Goal: Information Seeking & Learning: Compare options

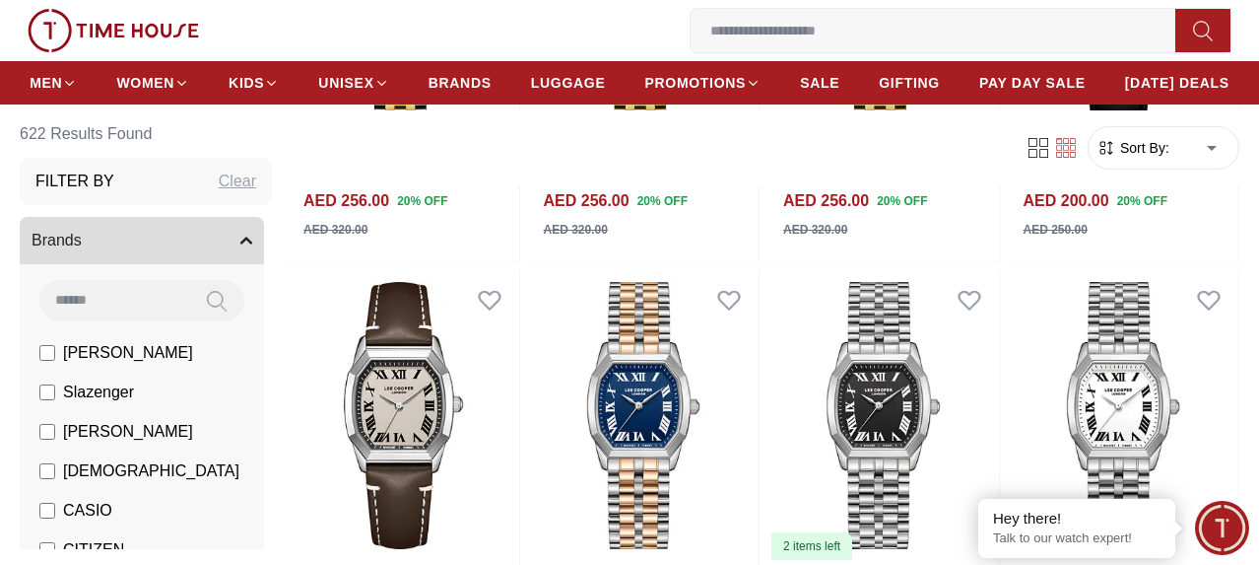
scroll to position [3043, 0]
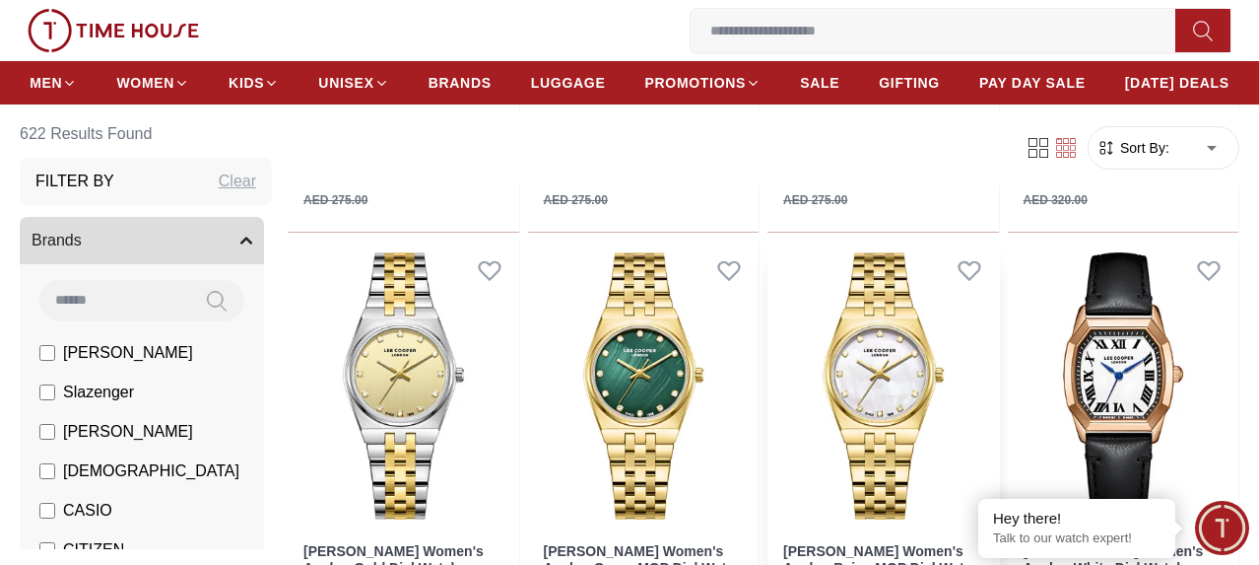
click at [862, 330] on img at bounding box center [884, 385] width 232 height 291
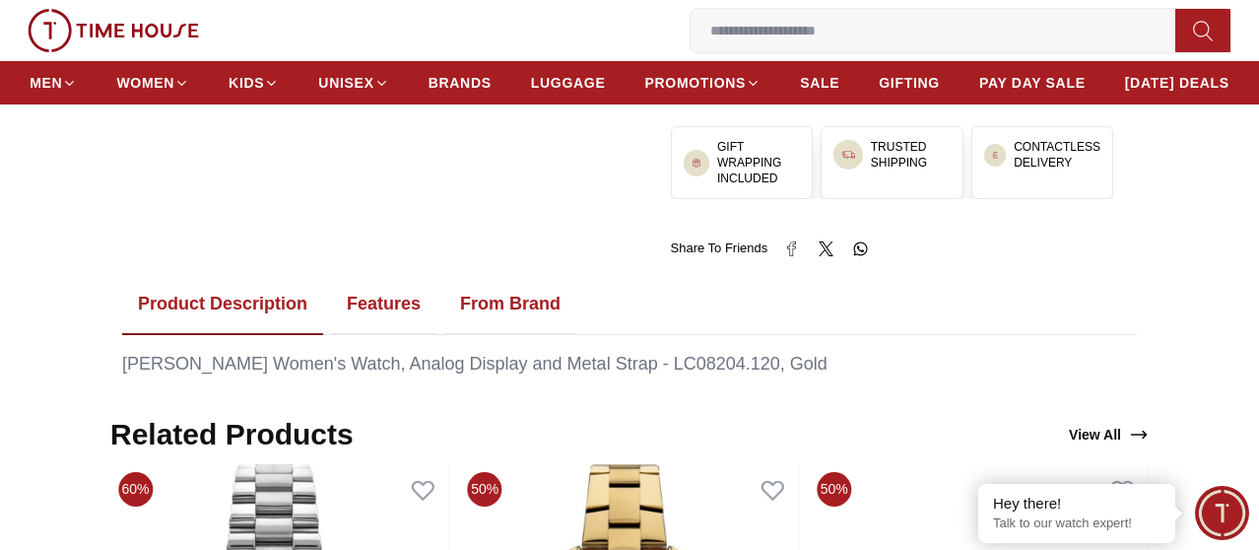
scroll to position [1084, 0]
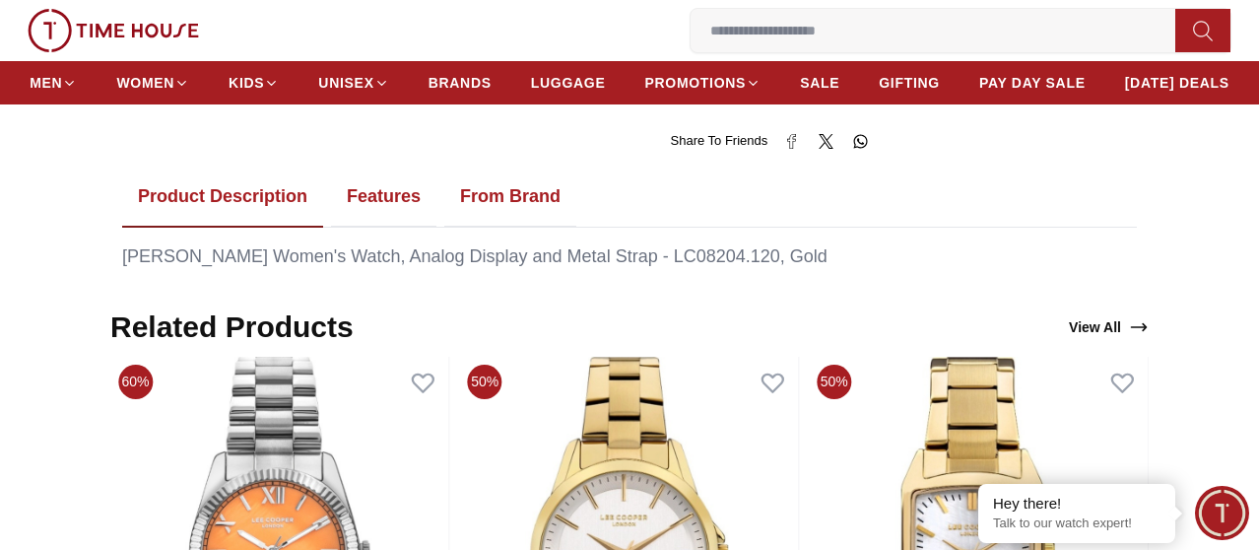
click at [369, 214] on button "Features" at bounding box center [383, 197] width 105 height 61
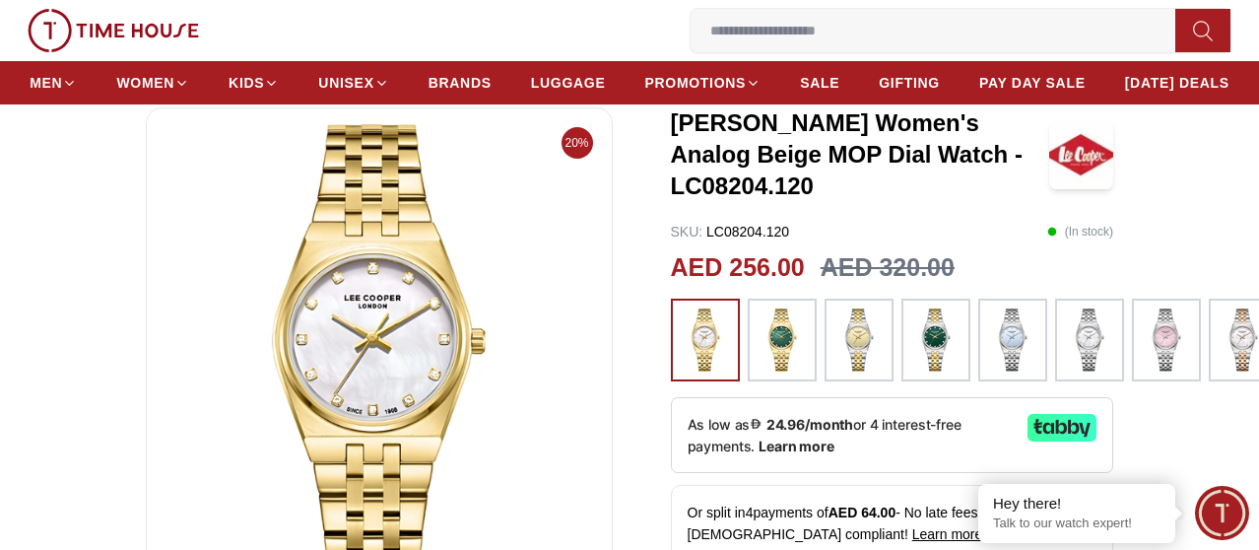
scroll to position [99, 0]
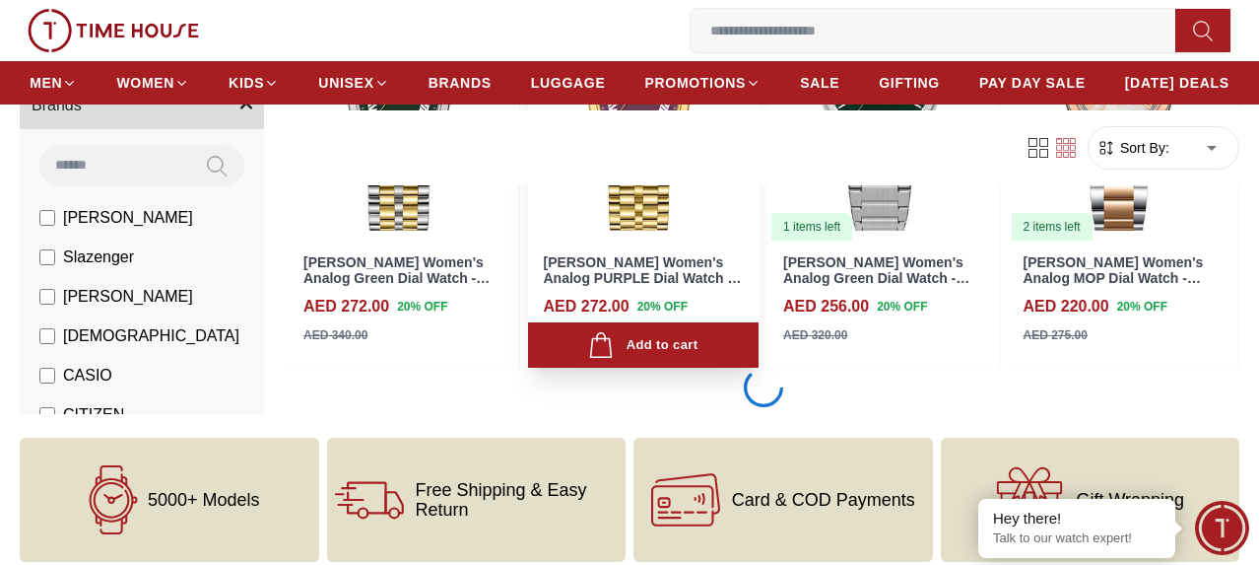
scroll to position [4214, 0]
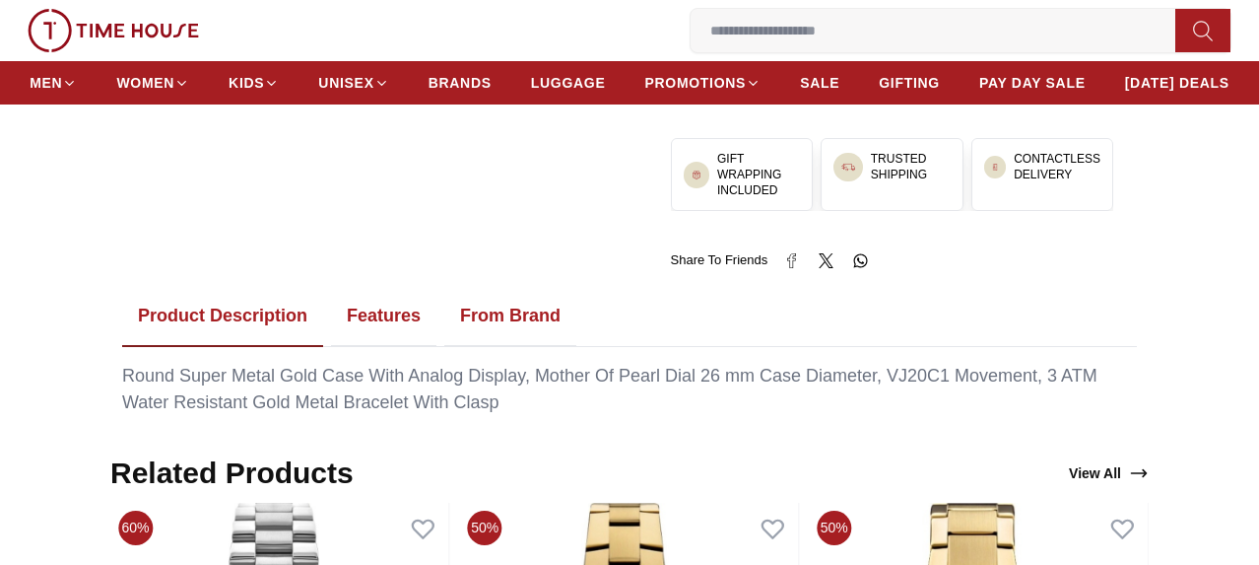
scroll to position [985, 0]
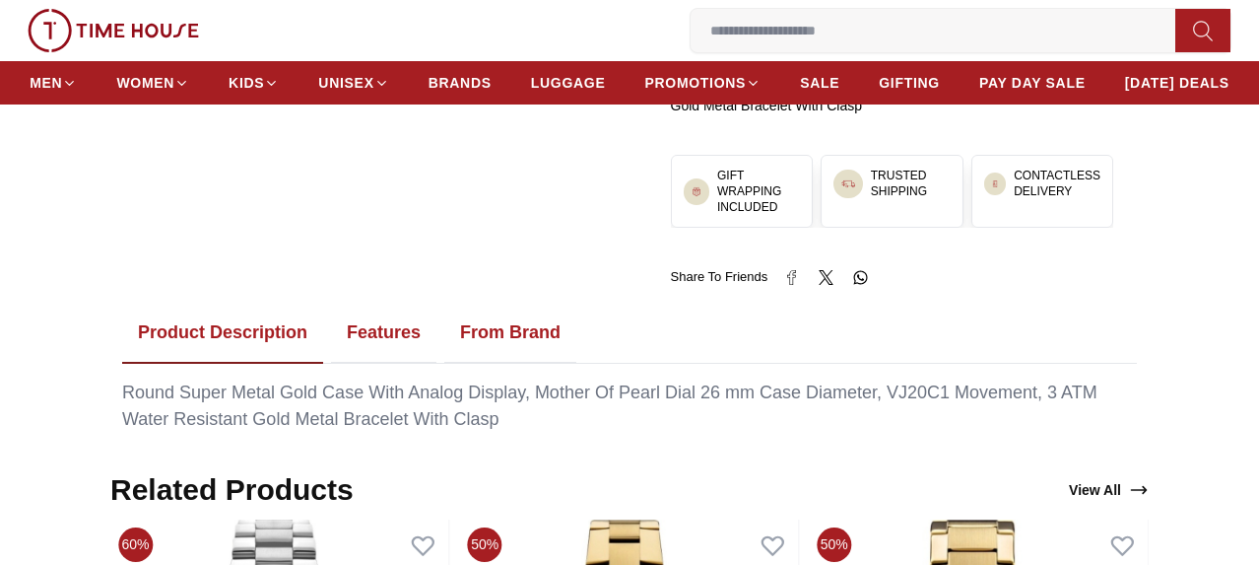
drag, startPoint x: 387, startPoint y: 343, endPoint x: 406, endPoint y: 343, distance: 18.7
click at [387, 343] on button "Features" at bounding box center [383, 332] width 105 height 61
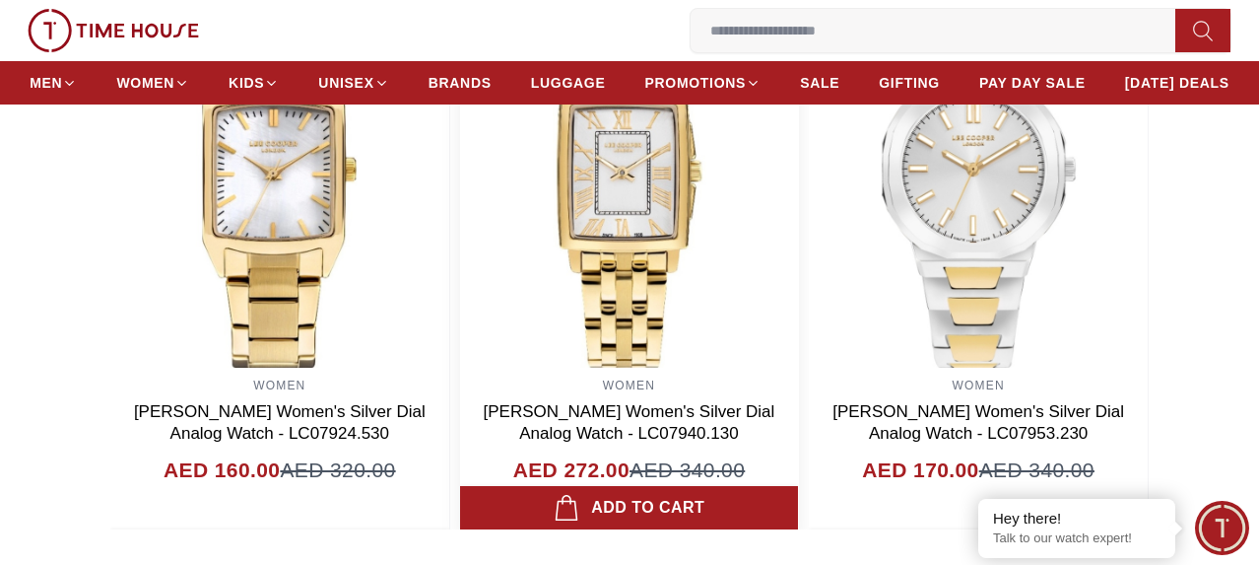
scroll to position [1379, 0]
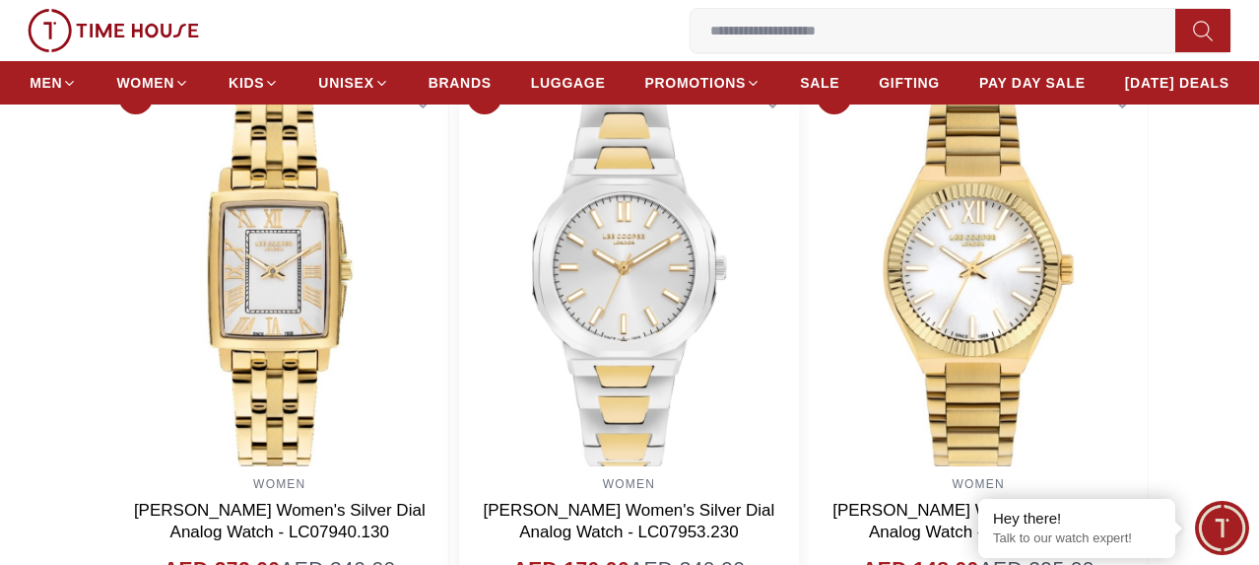
click at [606, 284] on img at bounding box center [629, 269] width 339 height 394
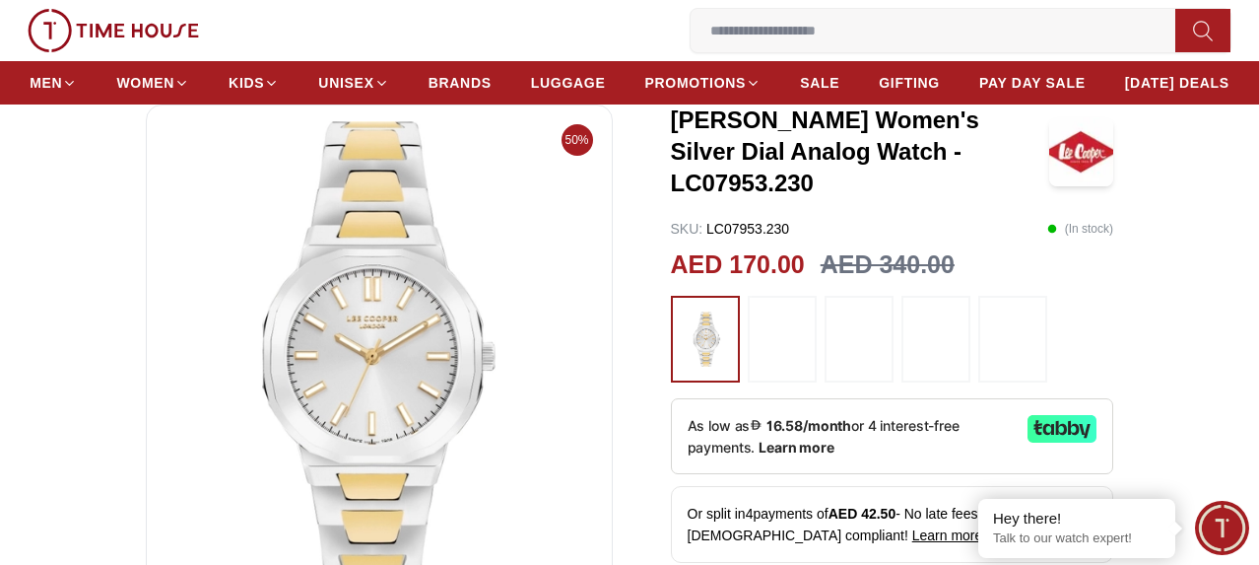
scroll to position [99, 0]
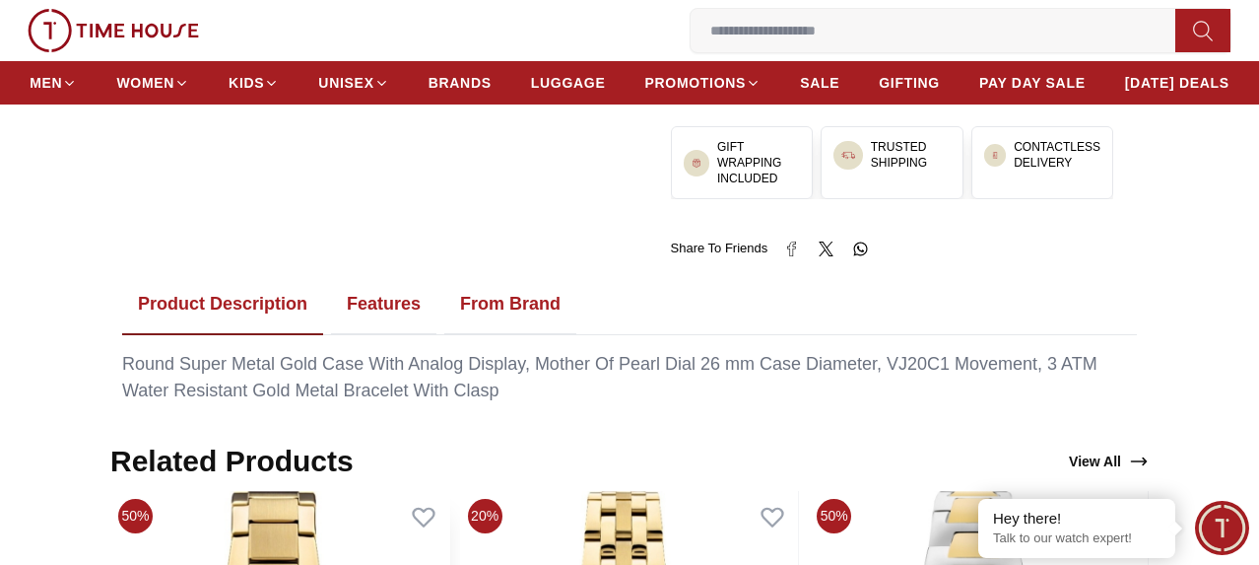
scroll to position [445, 0]
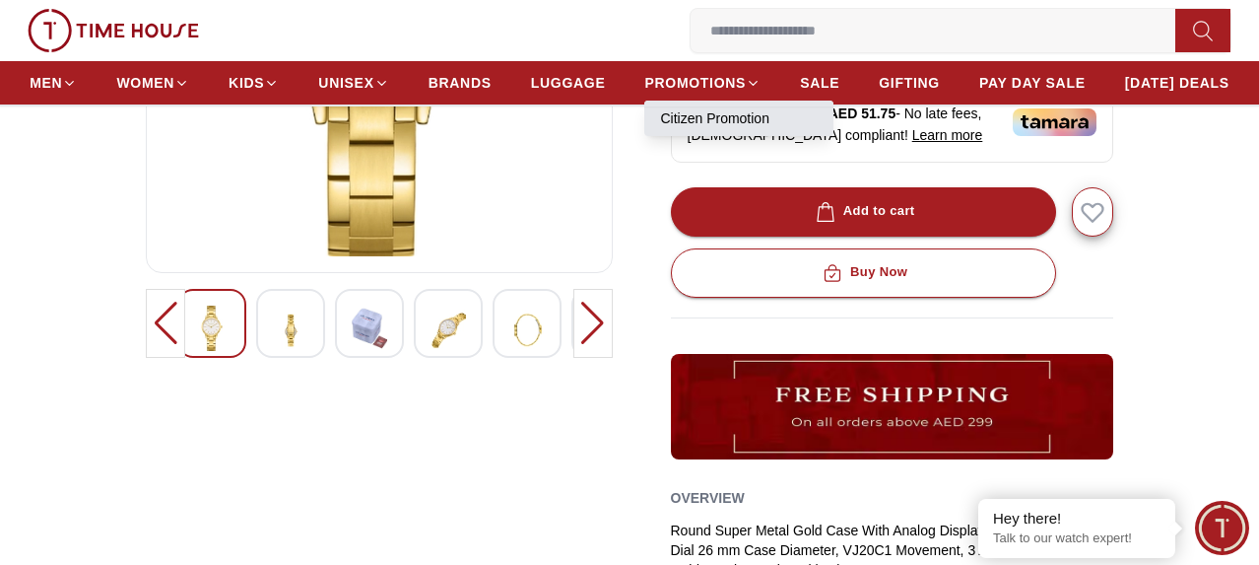
click at [788, 118] on link "Citizen Promotion" at bounding box center [739, 118] width 158 height 20
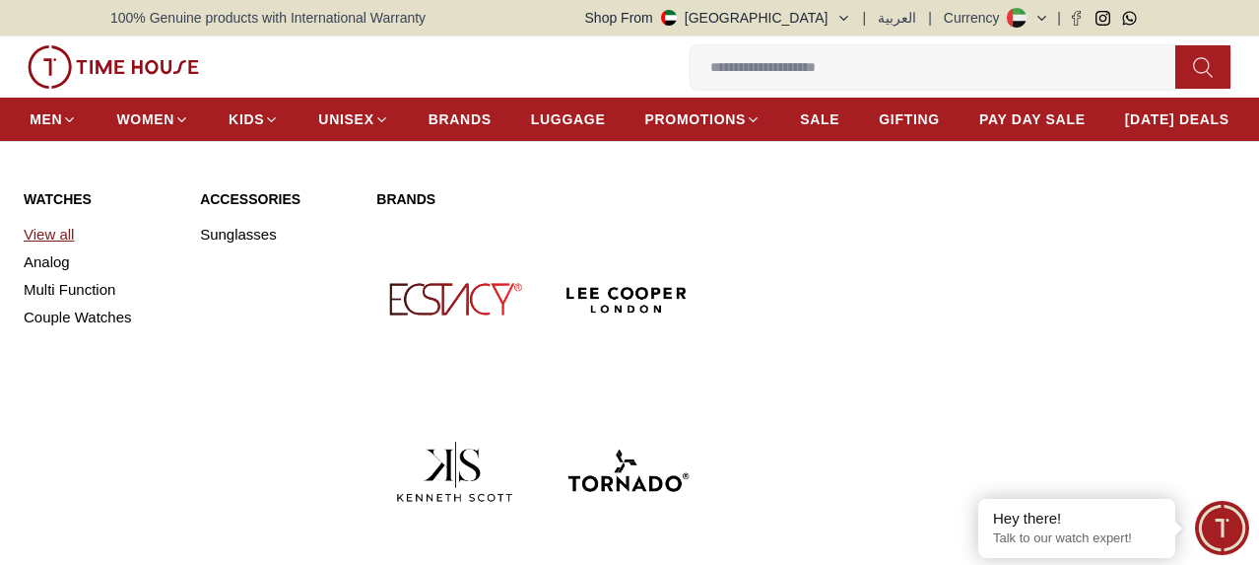
click at [53, 248] on link "View all" at bounding box center [100, 235] width 153 height 28
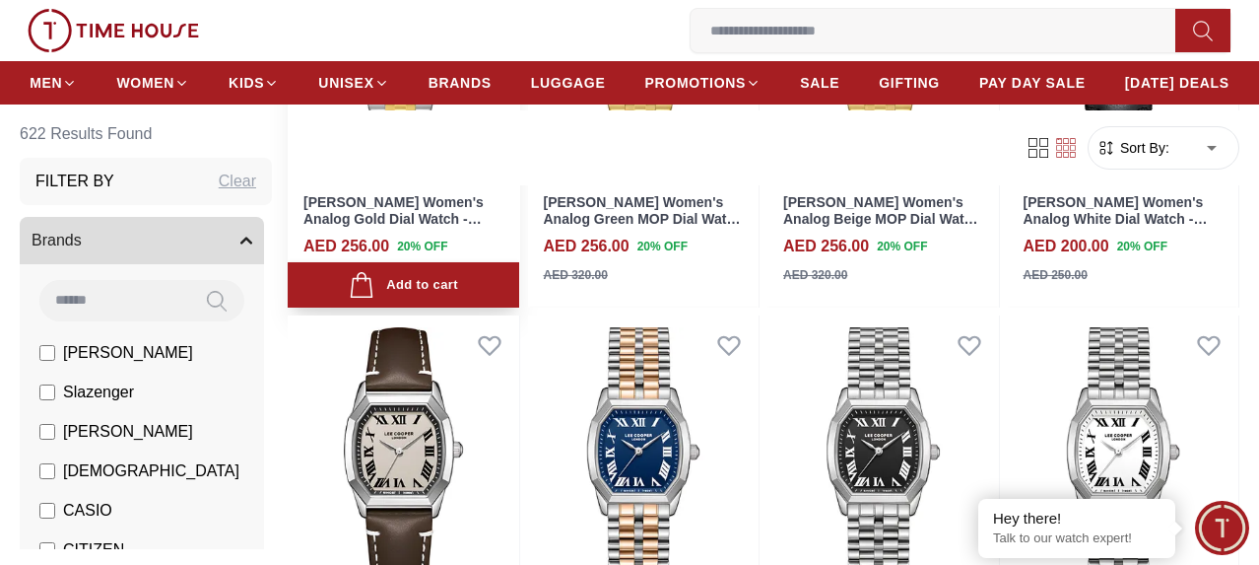
scroll to position [3426, 0]
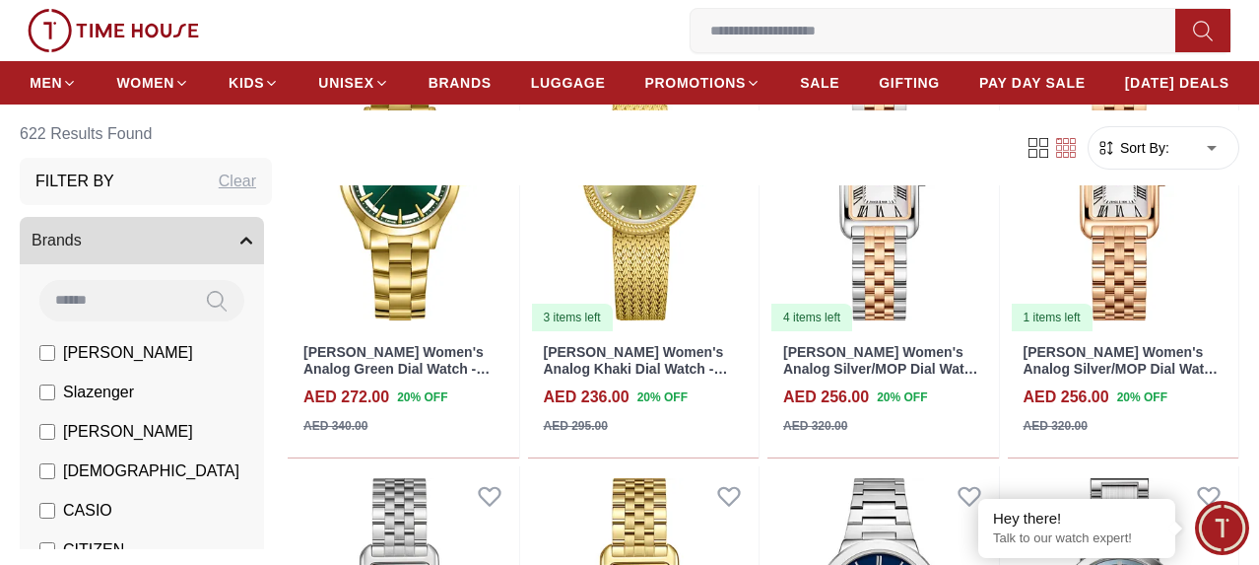
scroll to position [5889, 0]
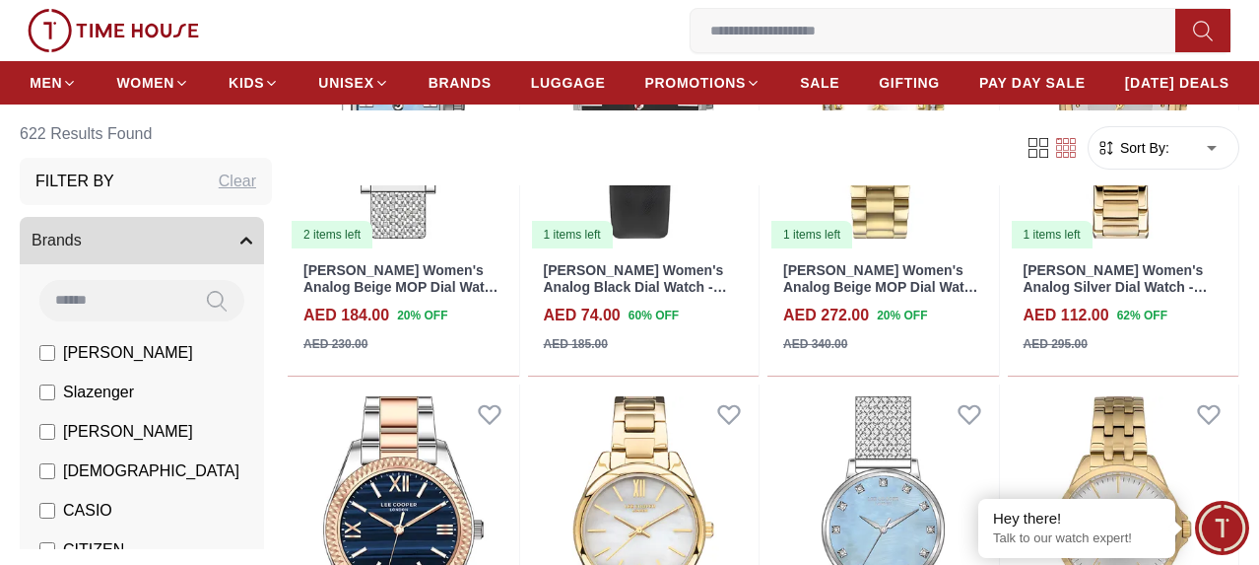
scroll to position [7958, 0]
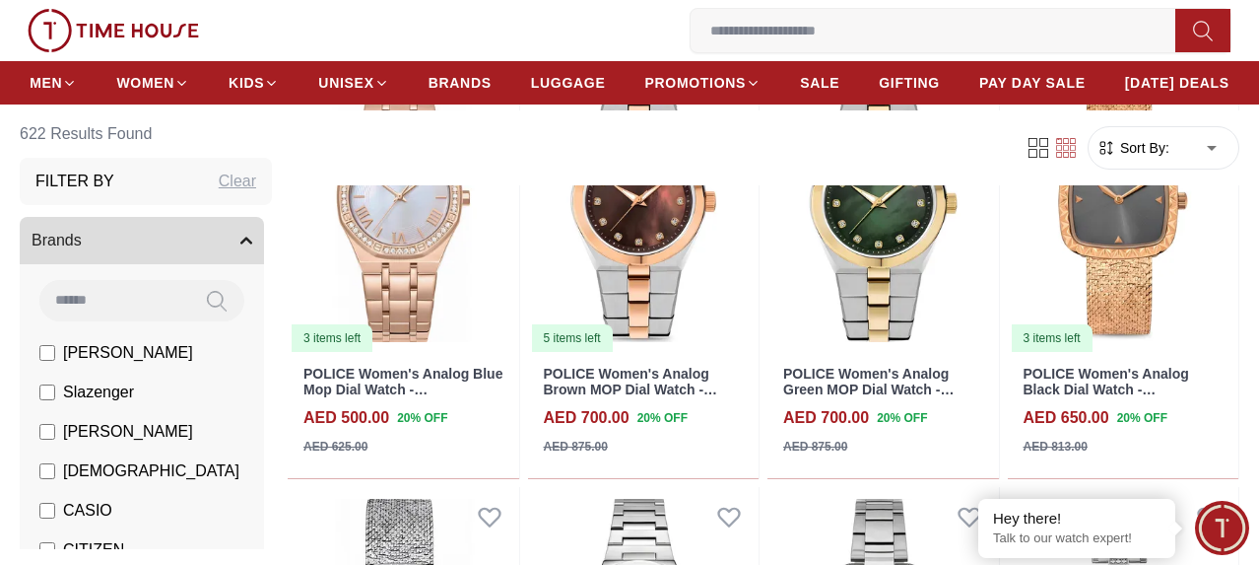
scroll to position [10028, 0]
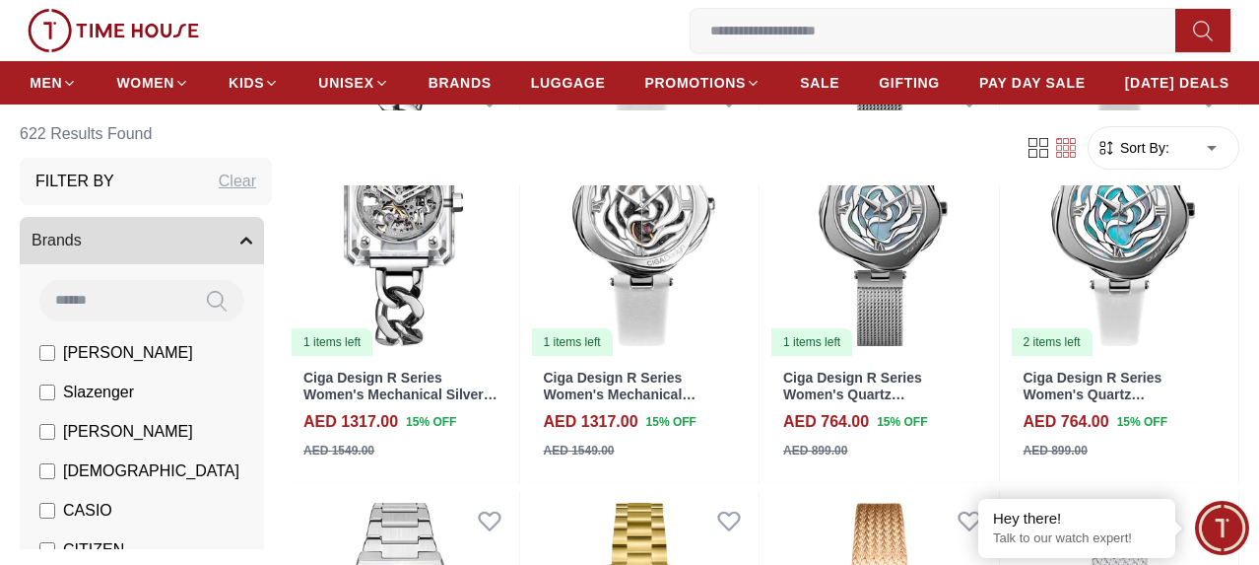
scroll to position [11308, 0]
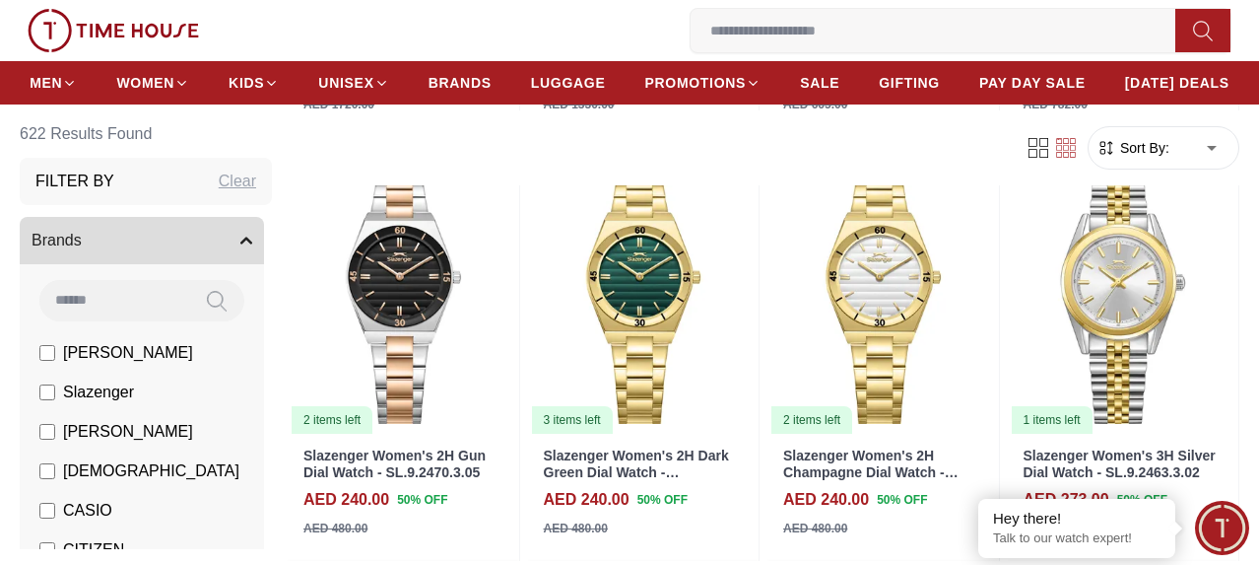
scroll to position [14166, 0]
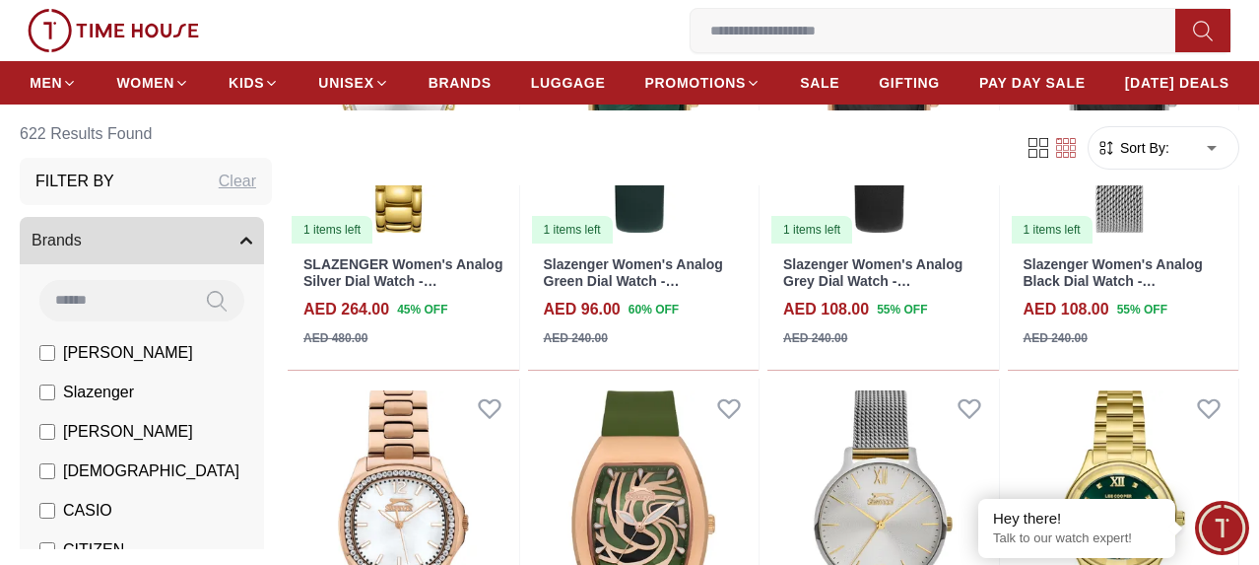
scroll to position [16235, 0]
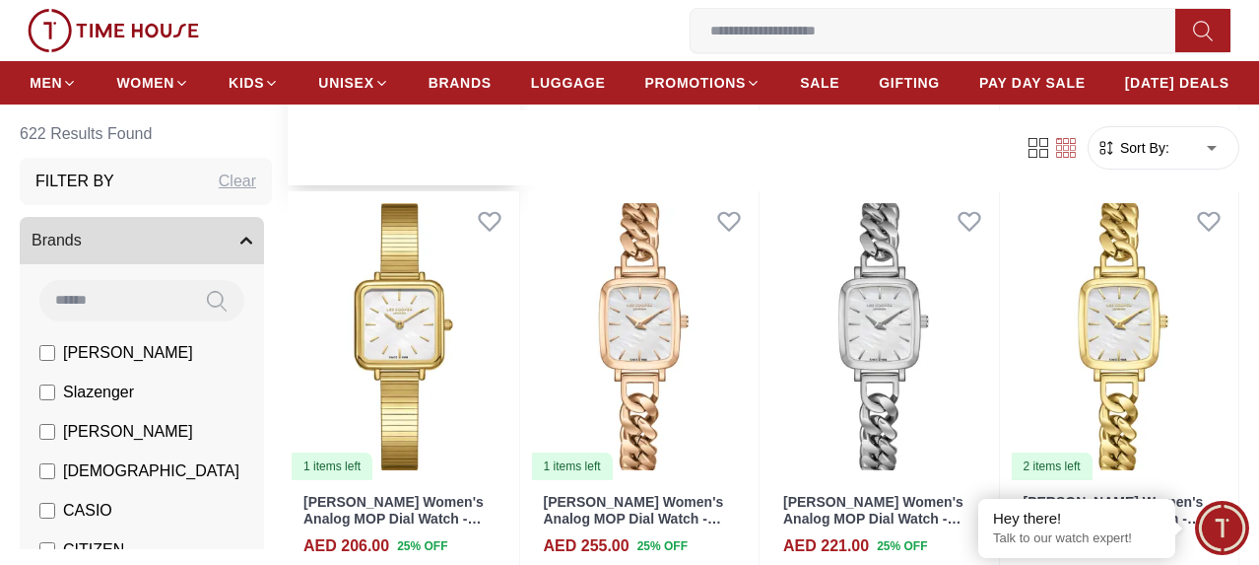
scroll to position [17122, 0]
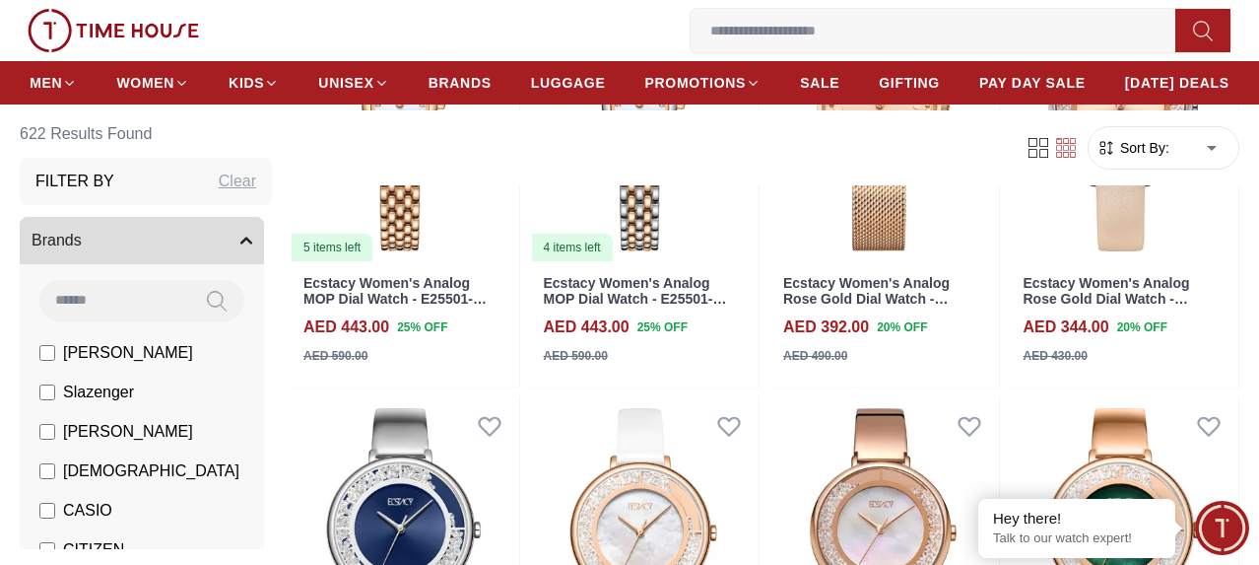
scroll to position [20381, 0]
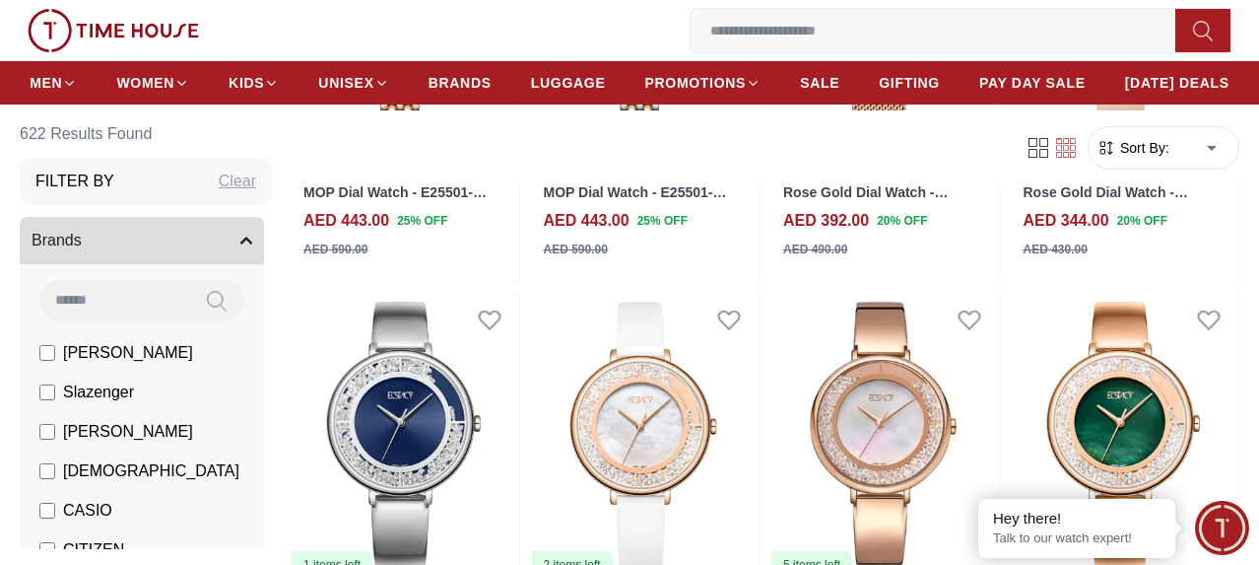
scroll to position [20570, 0]
